Goal: Check status: Check status

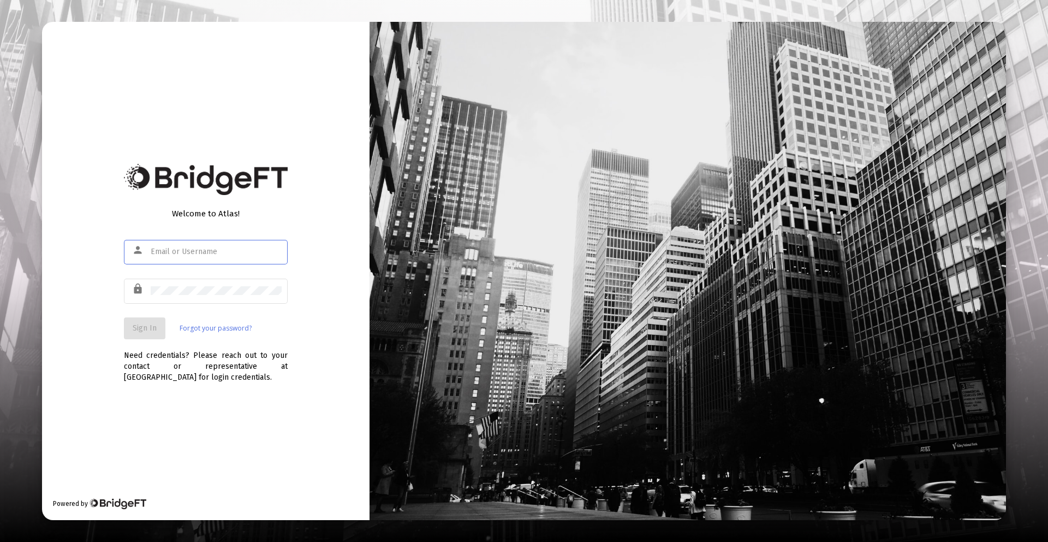
click at [211, 253] on input "text" at bounding box center [216, 251] width 131 height 9
type input "[PERSON_NAME][EMAIL_ADDRESS][DOMAIN_NAME]"
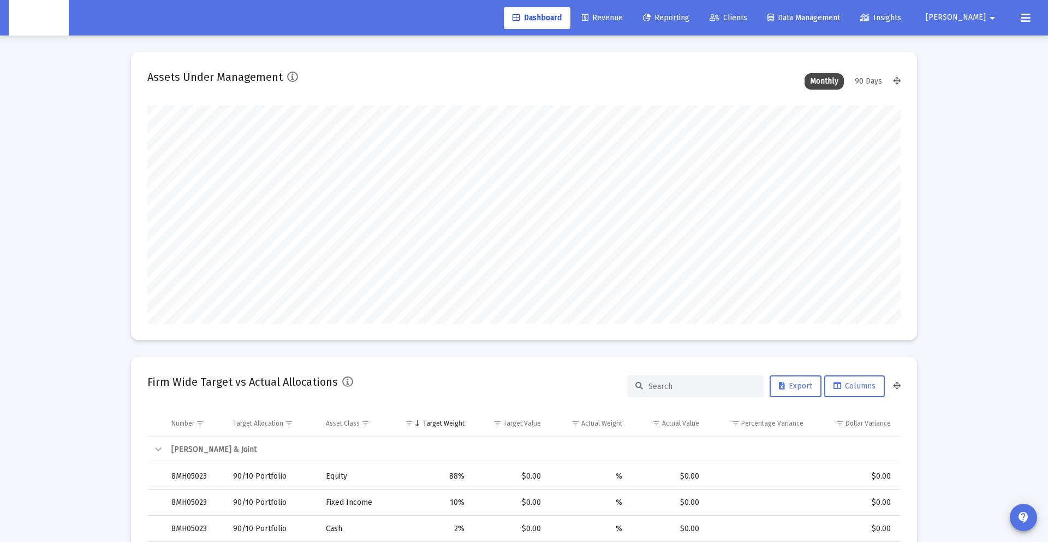
scroll to position [218, 406]
type input "[DATE]"
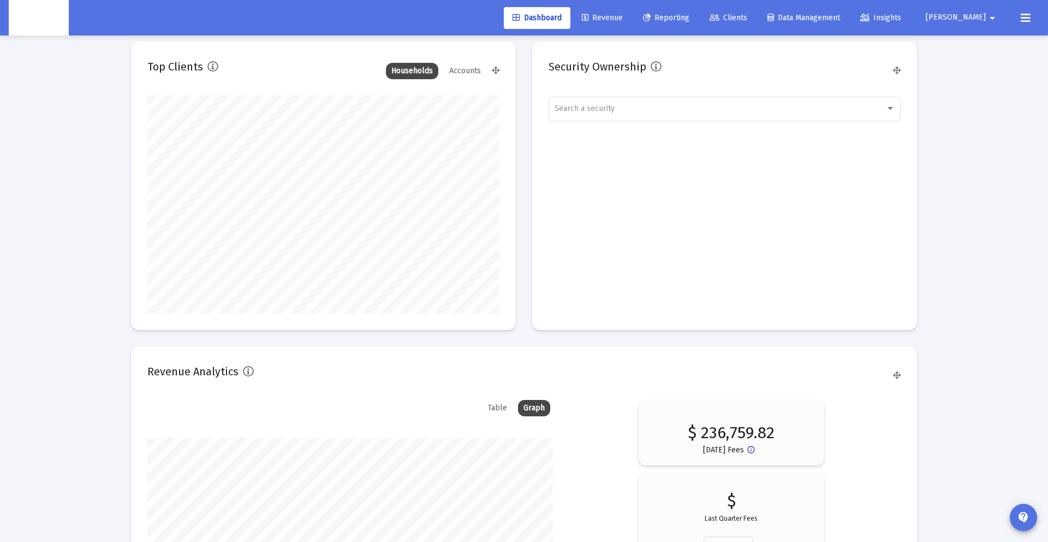
scroll to position [1655, 0]
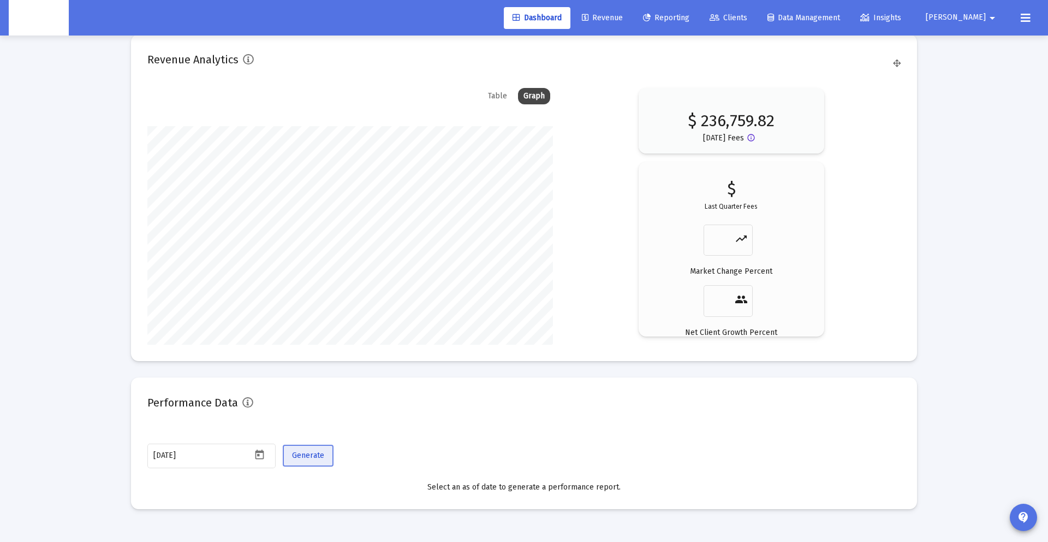
click at [323, 460] on button "Generate" at bounding box center [308, 455] width 51 height 22
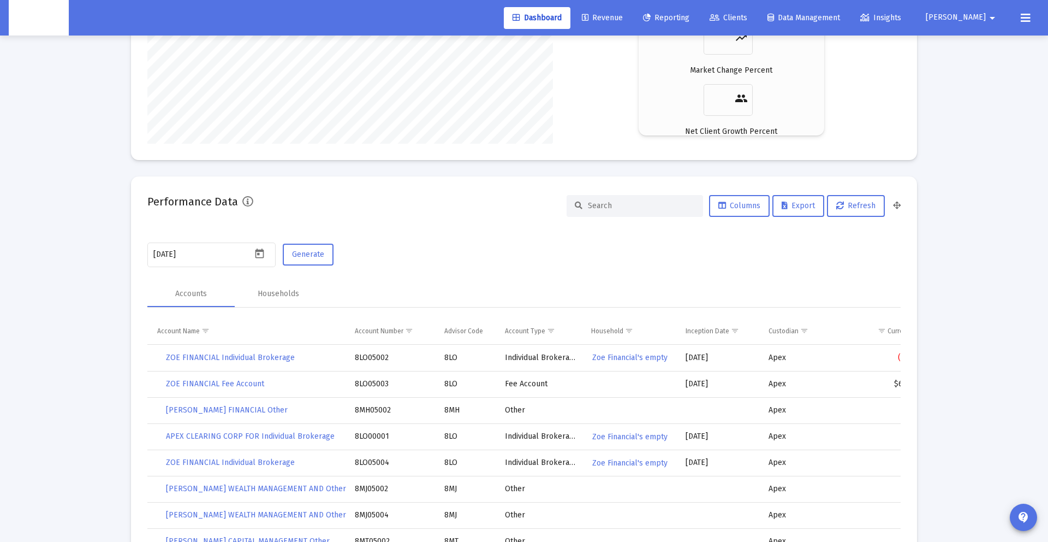
scroll to position [1860, 0]
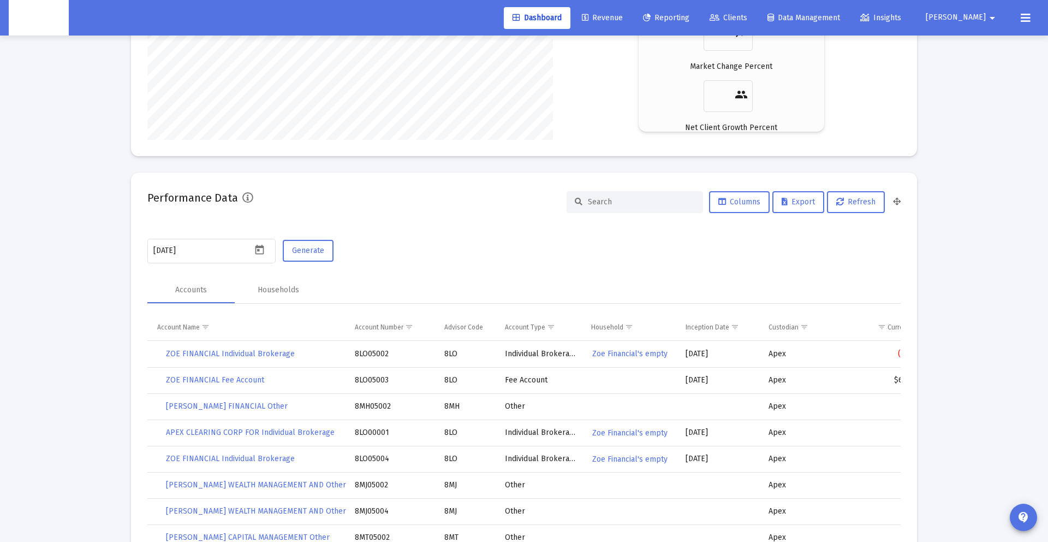
click at [665, 205] on input at bounding box center [641, 201] width 107 height 9
paste input "79484275"
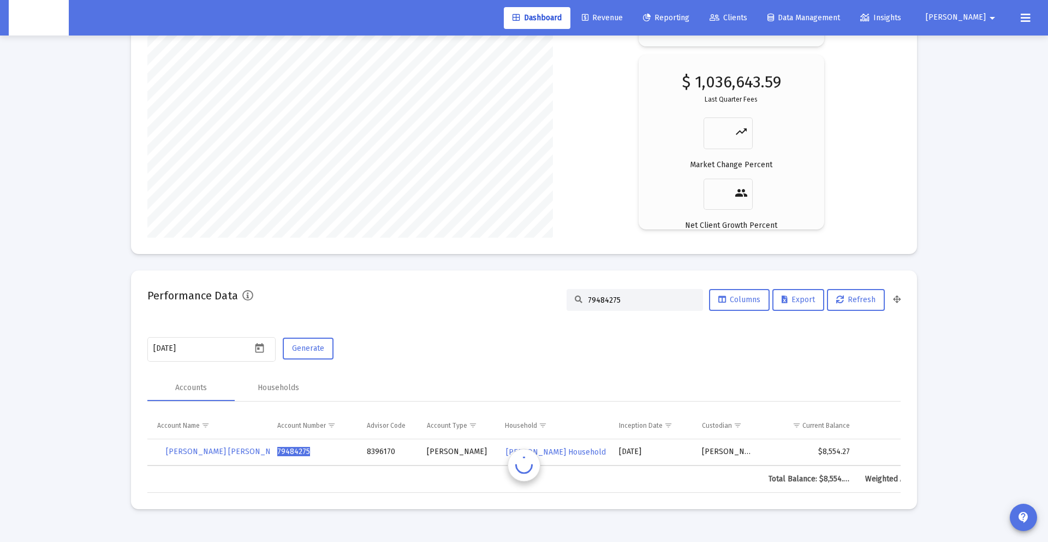
scroll to position [1762, 0]
type input "79484275"
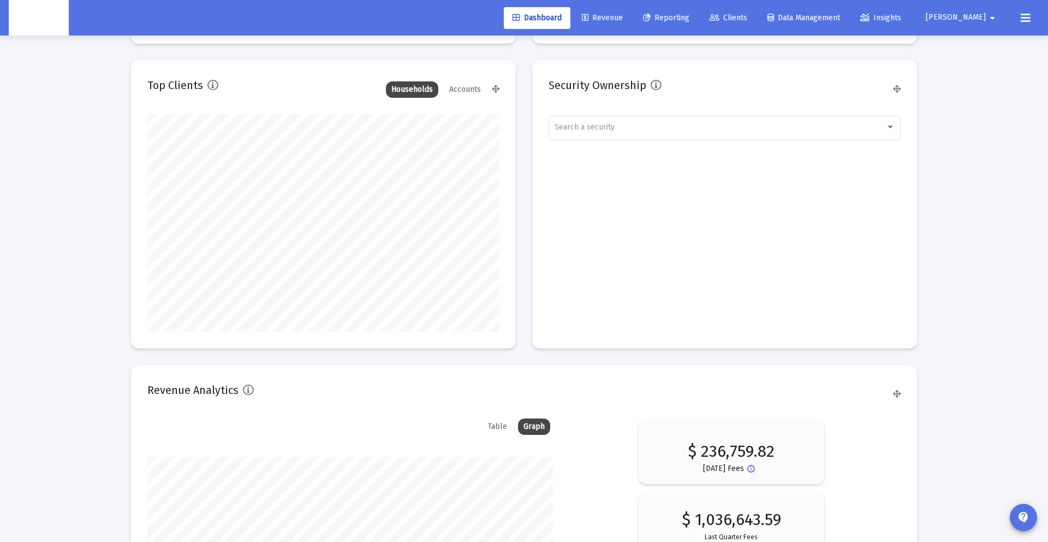
scroll to position [1296, 0]
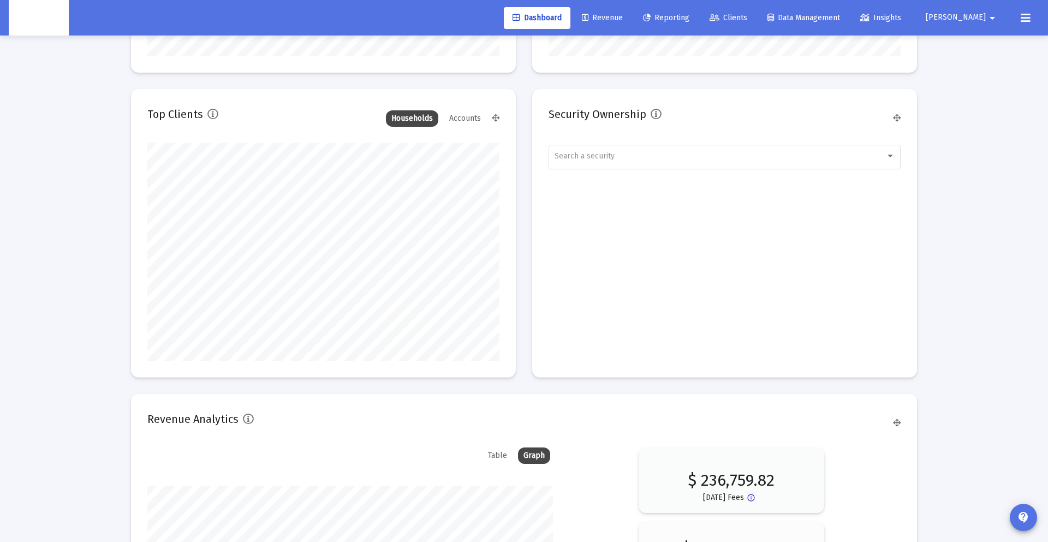
click at [747, 16] on span "Clients" at bounding box center [729, 17] width 38 height 9
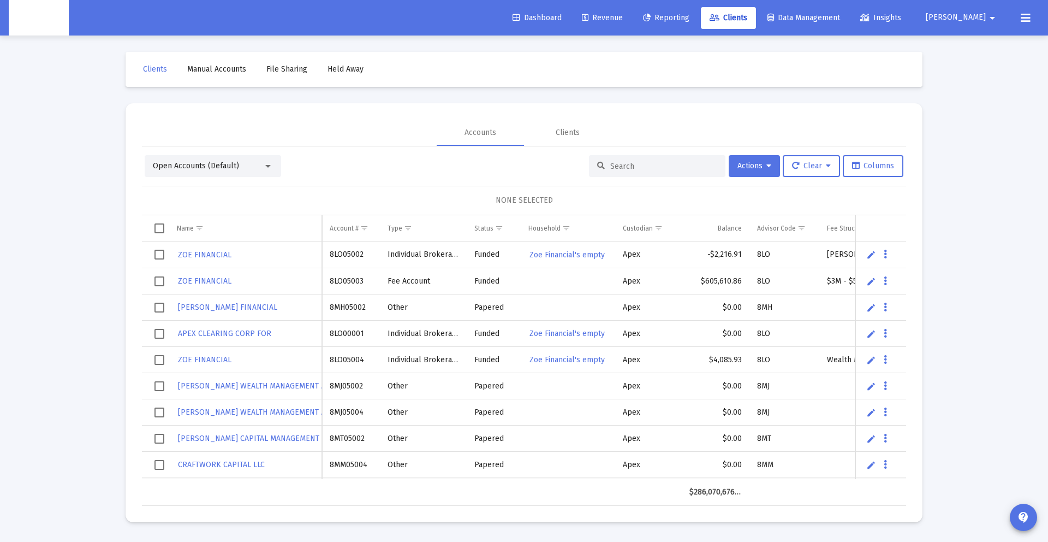
drag, startPoint x: 578, startPoint y: 170, endPoint x: 650, endPoint y: 164, distance: 72.4
click at [612, 167] on div "Open Accounts (Default) Actions Clear Columns" at bounding box center [524, 166] width 759 height 22
click at [650, 164] on input at bounding box center [663, 166] width 107 height 9
click at [640, 162] on input at bounding box center [663, 166] width 107 height 9
paste input "79484275"
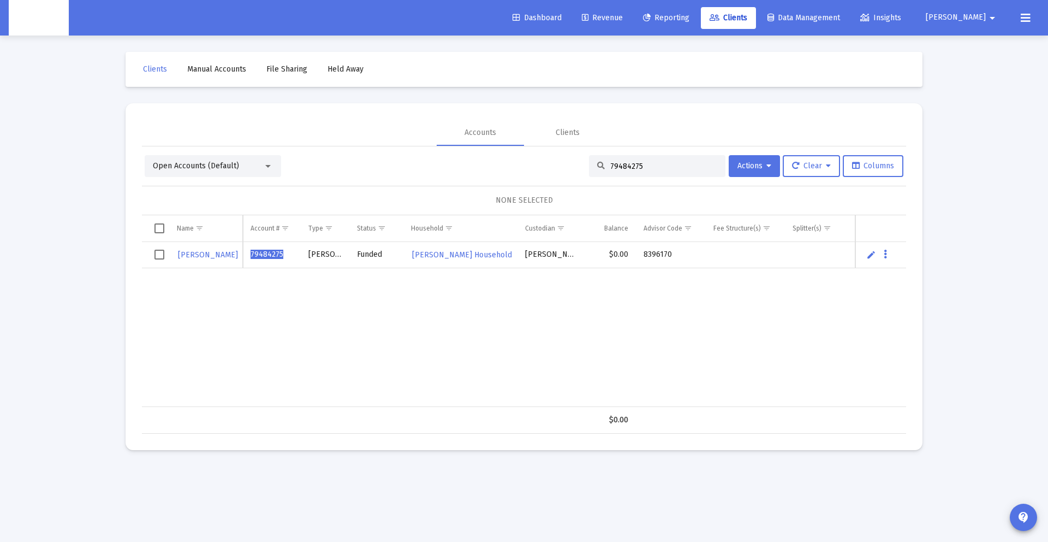
type input "79484275"
click at [632, 27] on link "Revenue" at bounding box center [602, 18] width 58 height 22
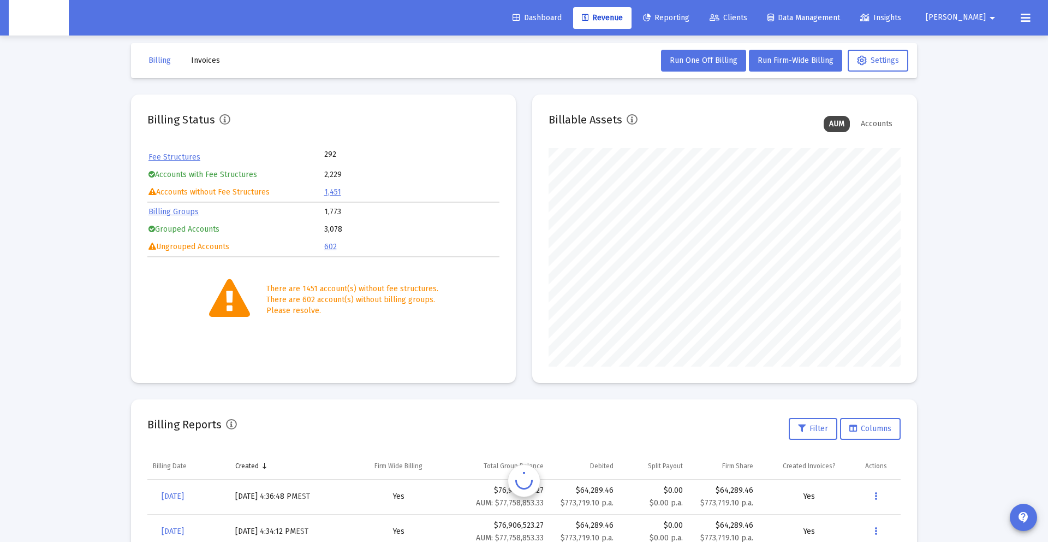
scroll to position [185, 0]
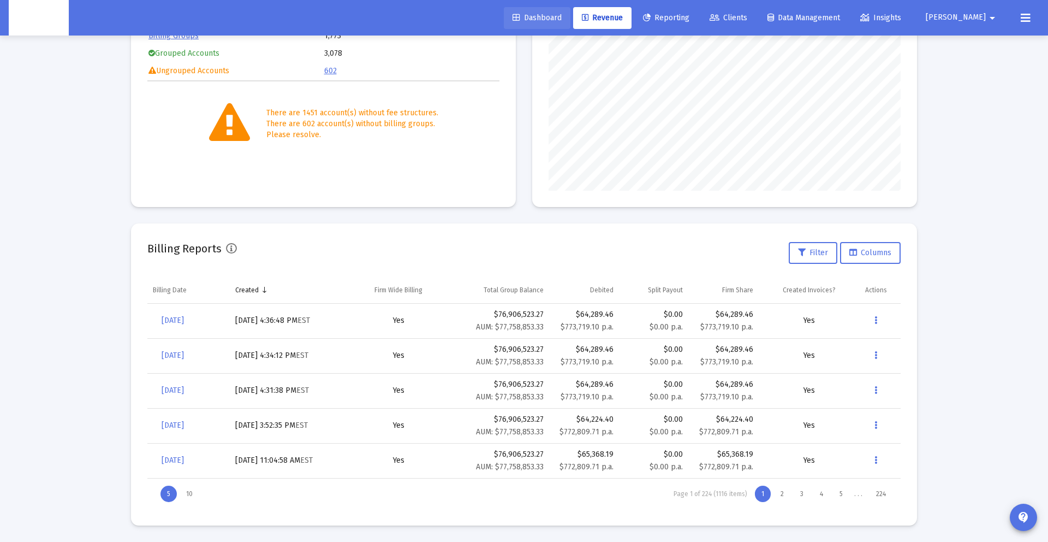
click at [551, 23] on link "Dashboard" at bounding box center [537, 18] width 67 height 22
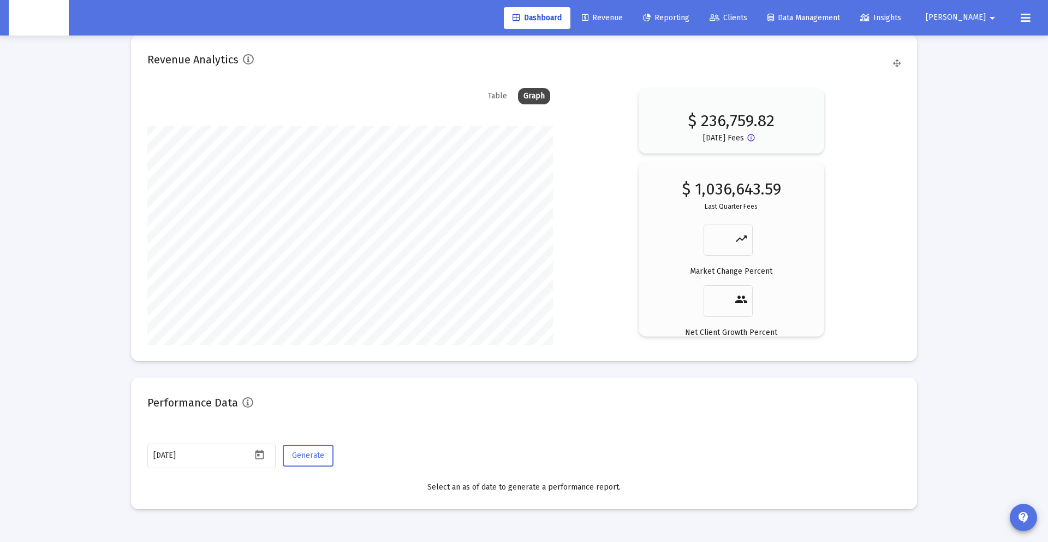
scroll to position [1666, 0]
click at [302, 451] on span "Generate" at bounding box center [308, 454] width 32 height 9
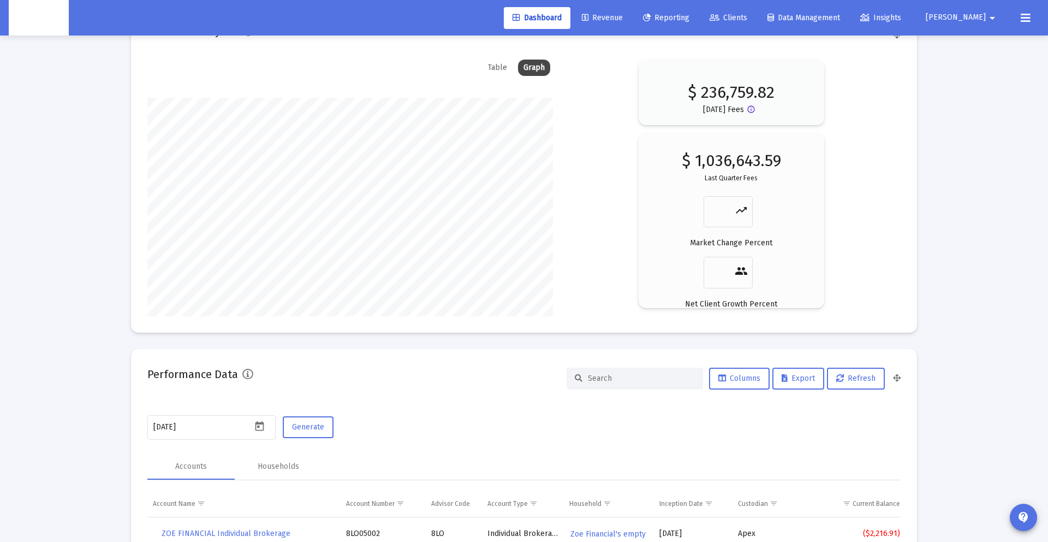
scroll to position [1694, 0]
click at [608, 374] on input at bounding box center [641, 377] width 107 height 9
paste input "64141179"
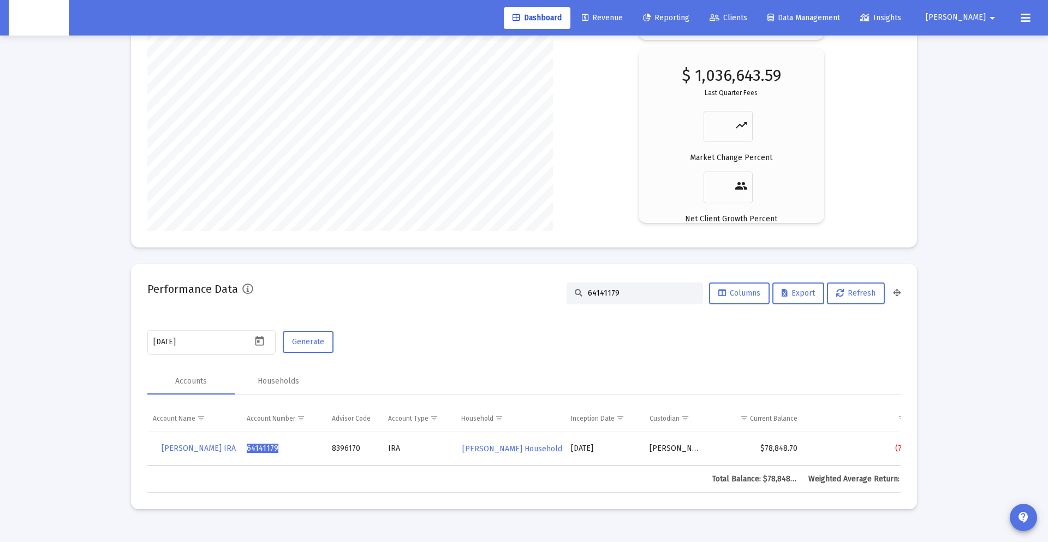
scroll to position [1780, 0]
type input "64141179"
